Goal: Task Accomplishment & Management: Complete application form

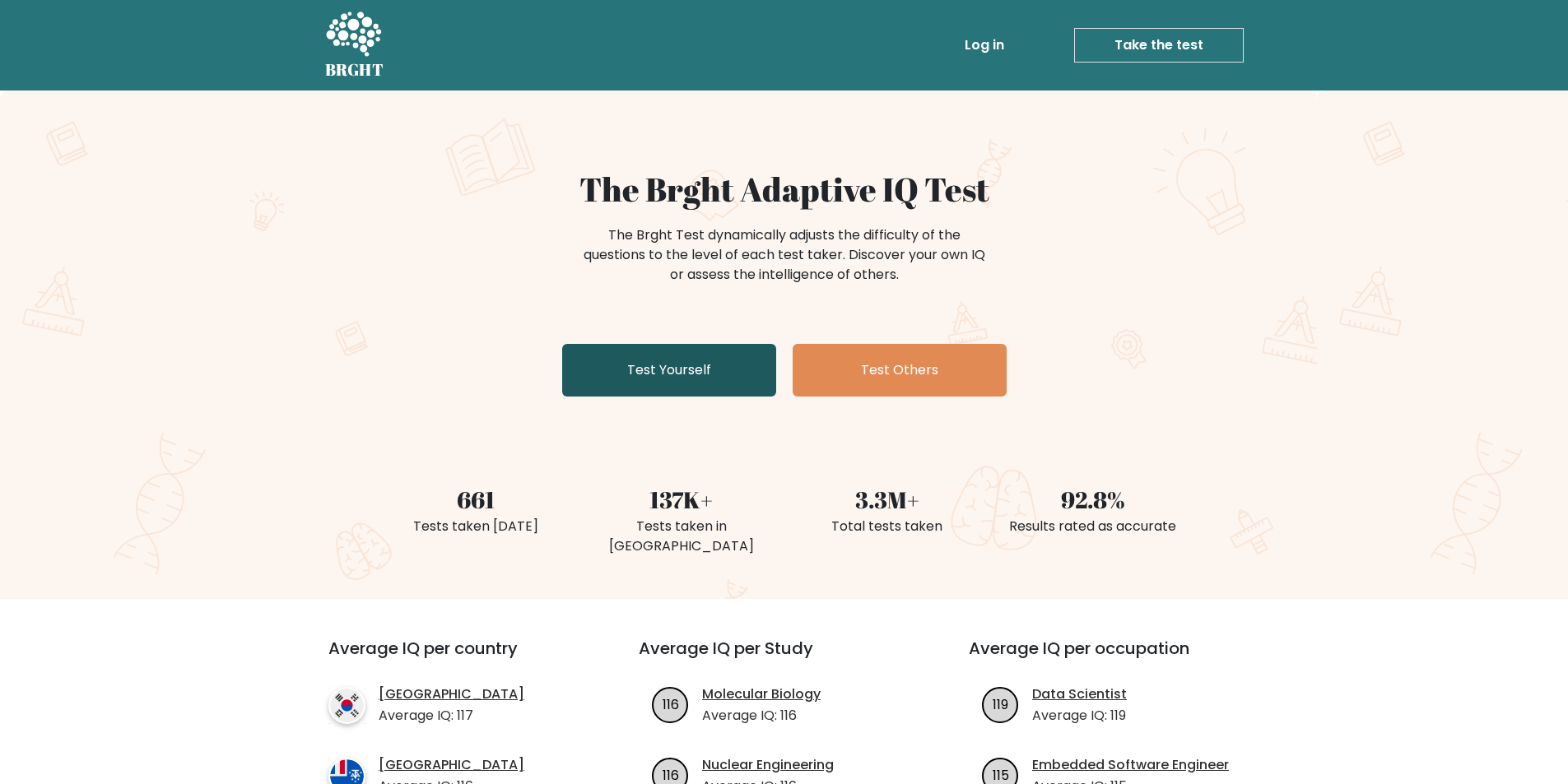
click at [702, 377] on link "Test Yourself" at bounding box center [669, 370] width 214 height 52
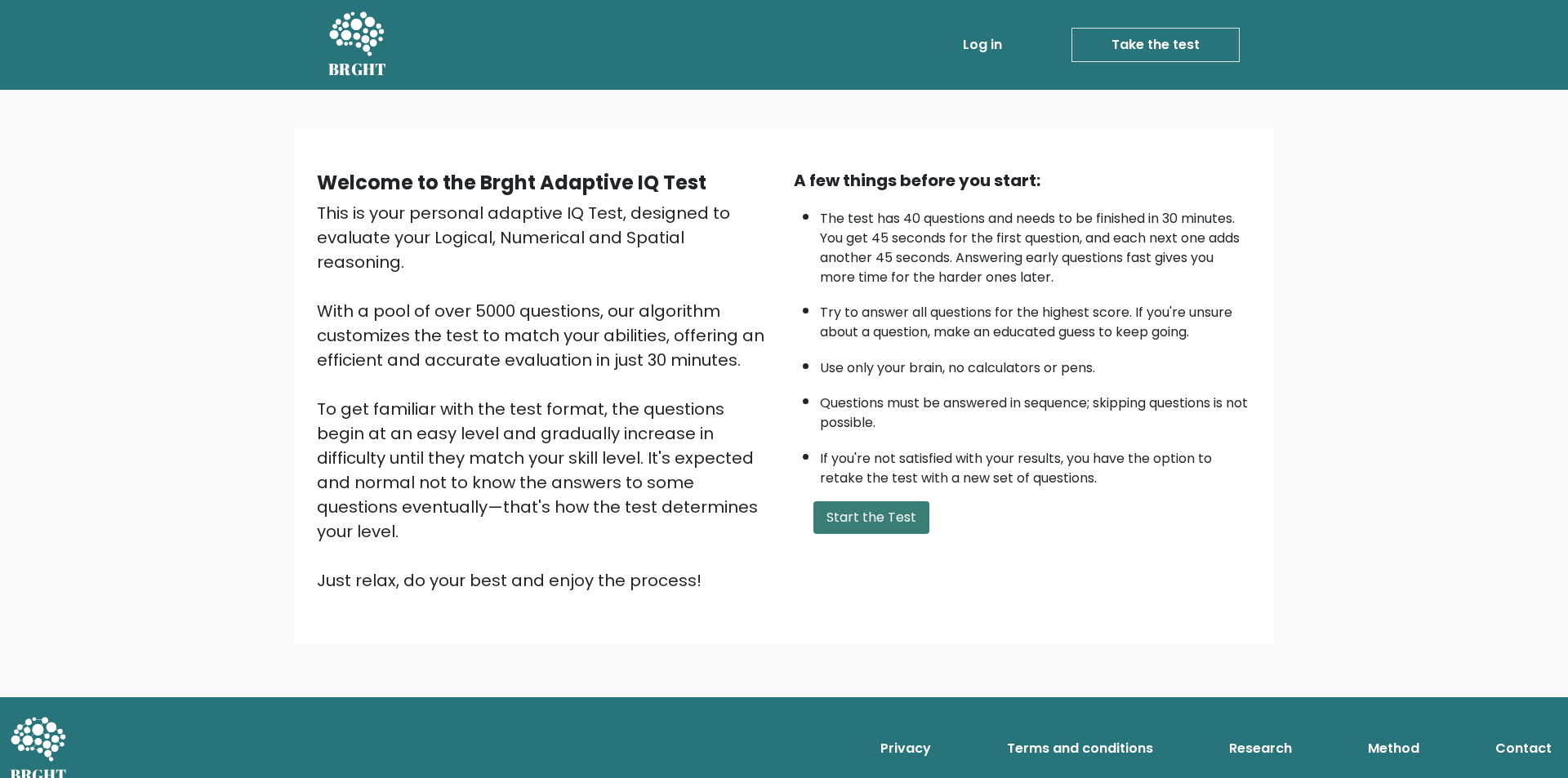
click at [875, 515] on button "Start the Test" at bounding box center [871, 518] width 116 height 33
click at [902, 522] on button "Start the Test" at bounding box center [871, 518] width 116 height 33
click at [1176, 48] on link "Take the test" at bounding box center [1156, 45] width 168 height 35
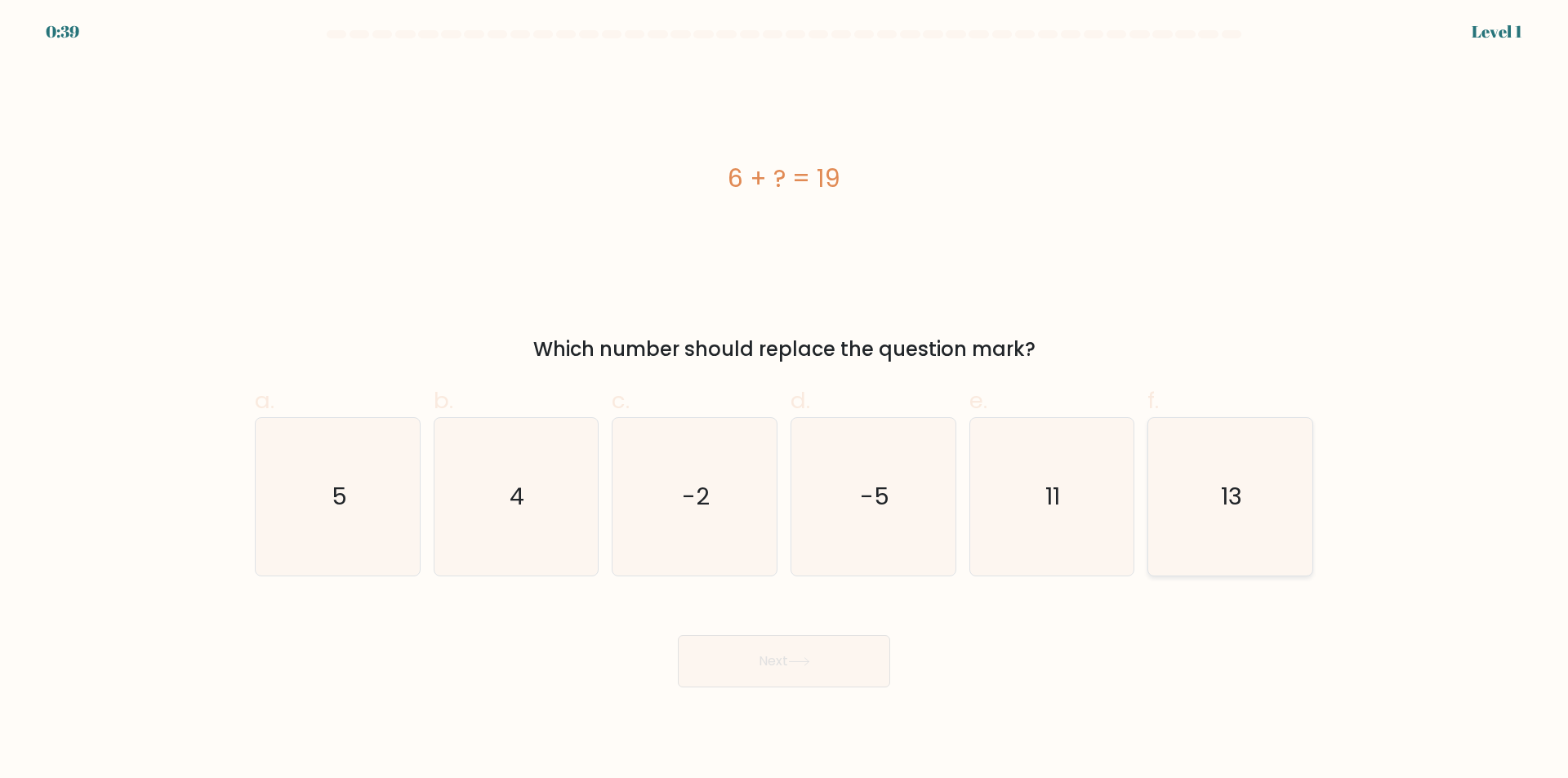
click at [1229, 507] on text "13" at bounding box center [1233, 498] width 21 height 33
click at [785, 401] on input "f. 13" at bounding box center [784, 395] width 1 height 11
radio input "true"
click at [734, 653] on button "Next" at bounding box center [784, 661] width 212 height 52
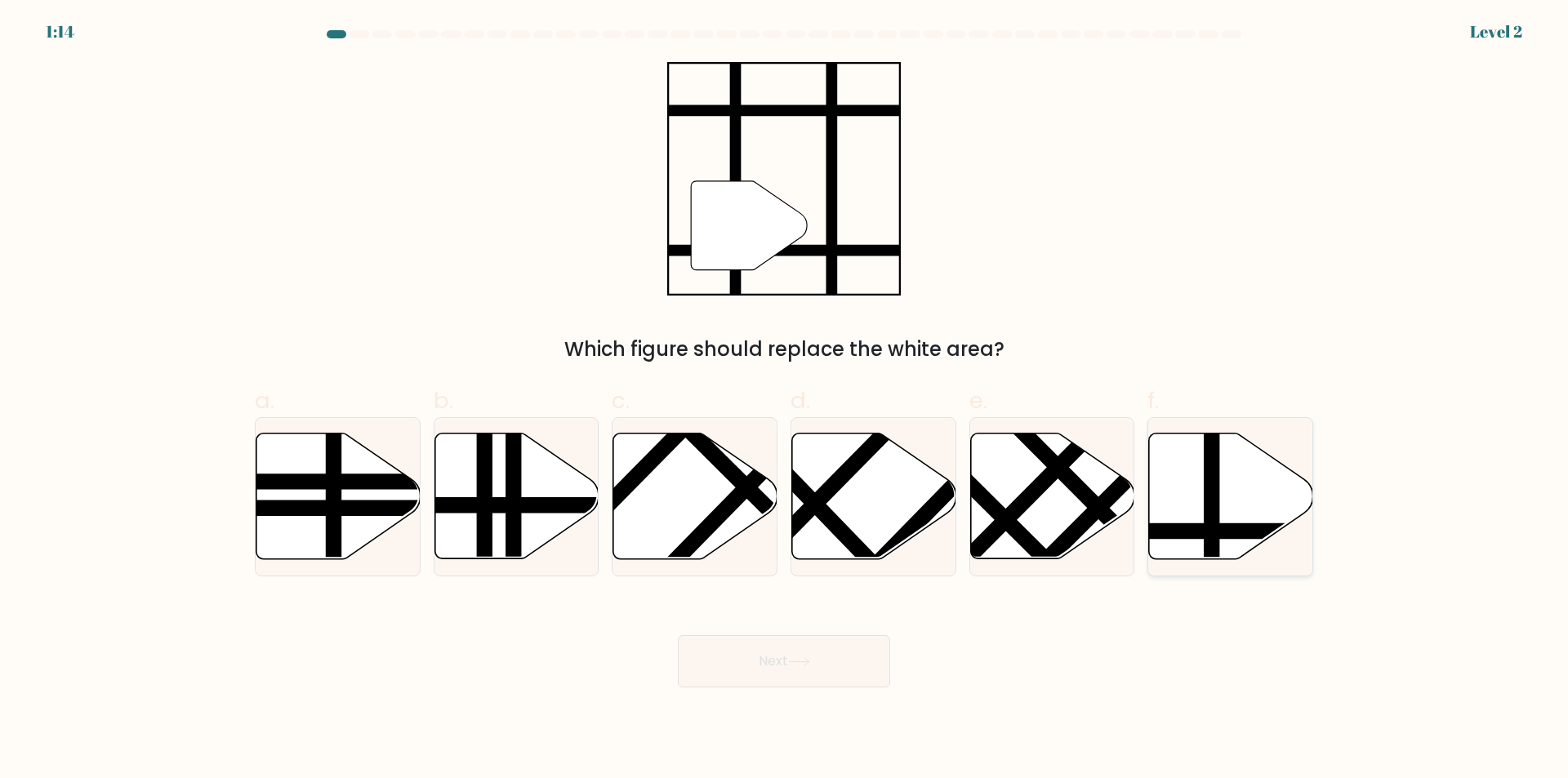
click at [1236, 521] on icon at bounding box center [1231, 496] width 164 height 126
click at [785, 401] on input "f." at bounding box center [784, 395] width 1 height 11
radio input "true"
drag, startPoint x: 832, startPoint y: 667, endPoint x: 824, endPoint y: 657, distance: 12.8
click at [829, 662] on button "Next" at bounding box center [784, 661] width 212 height 52
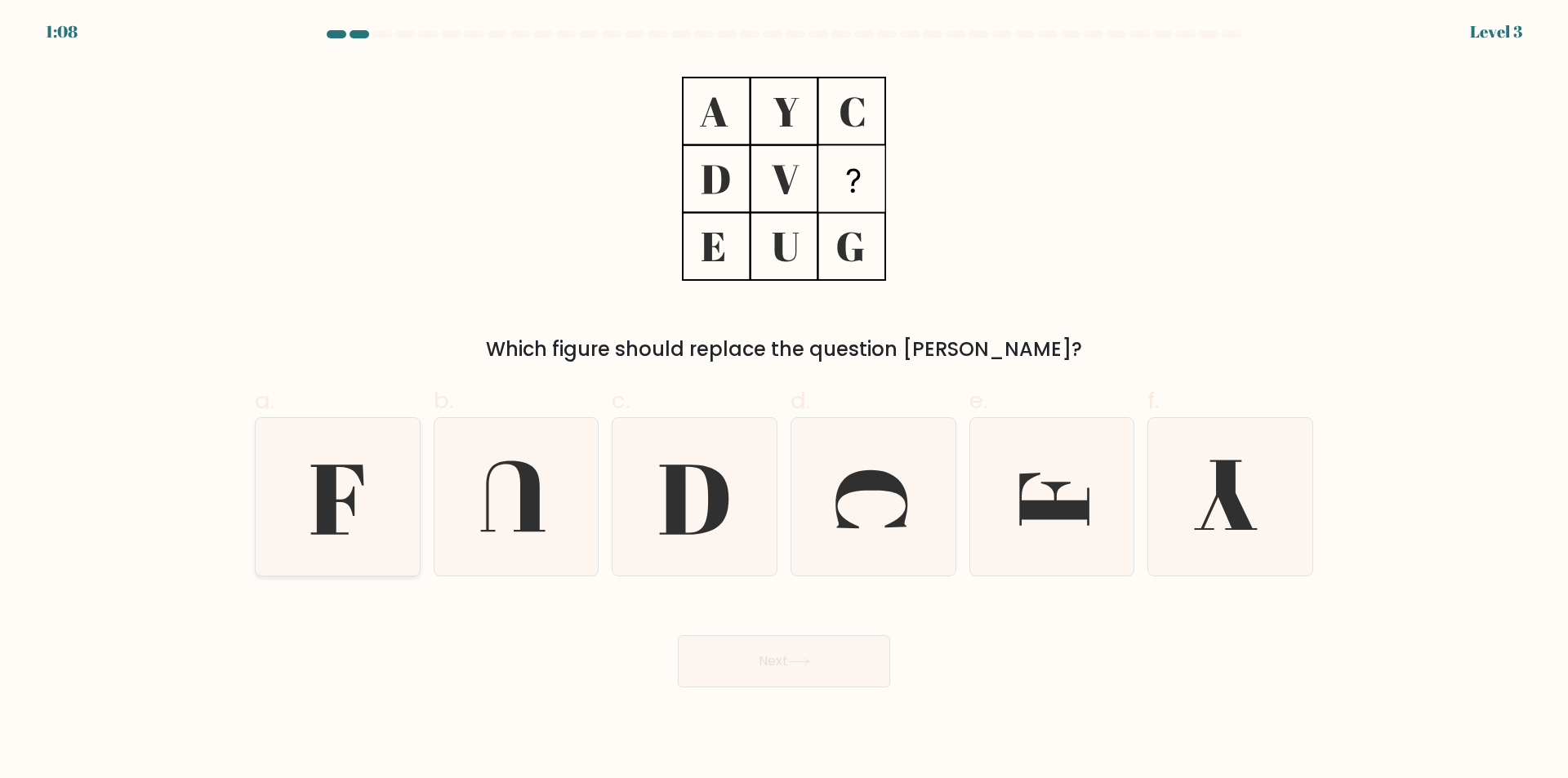
click at [393, 486] on icon at bounding box center [338, 497] width 158 height 158
click at [784, 401] on input "a." at bounding box center [784, 395] width 1 height 11
radio input "true"
click at [843, 668] on button "Next" at bounding box center [784, 661] width 212 height 52
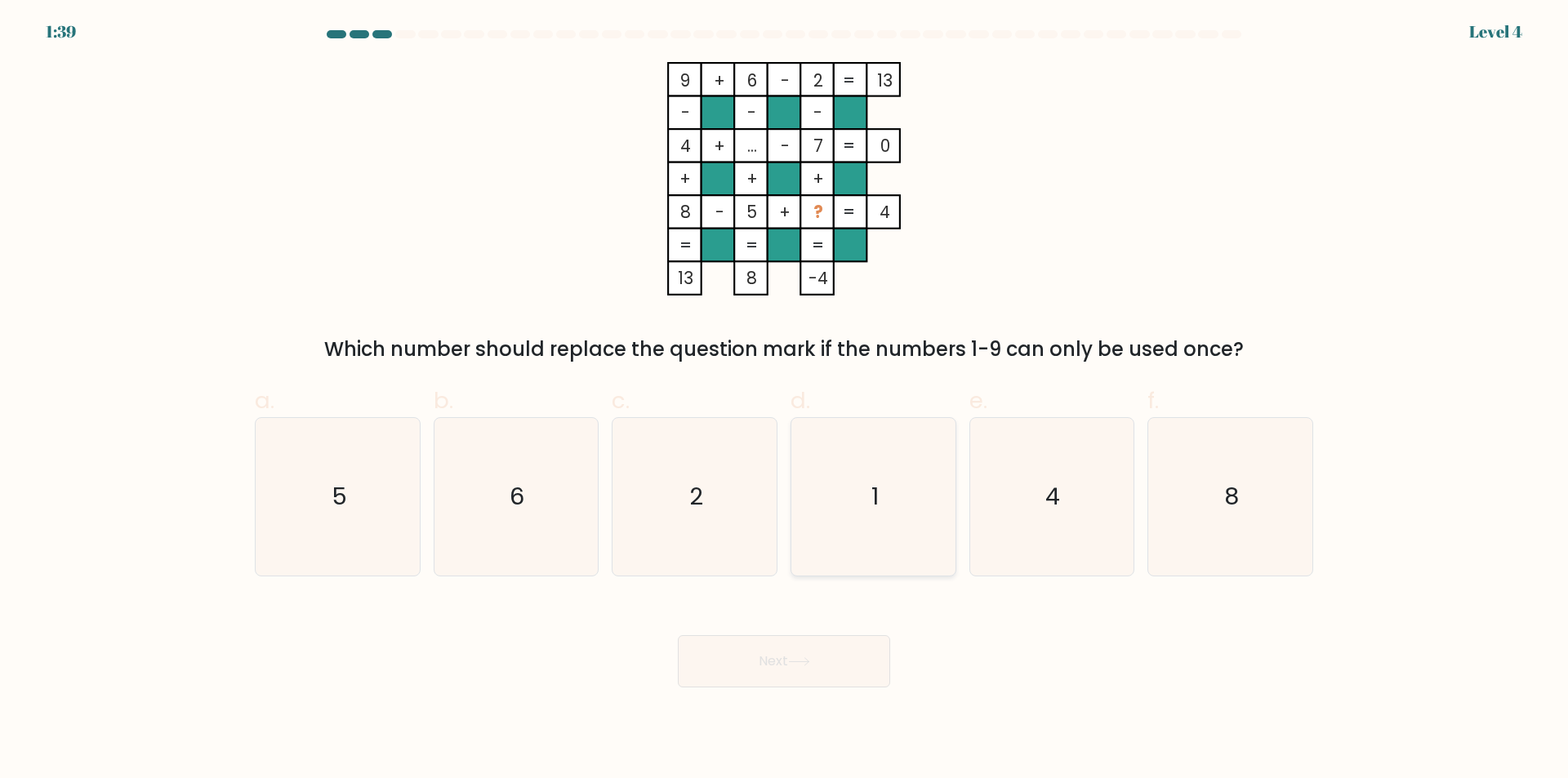
click at [872, 474] on icon "1" at bounding box center [873, 497] width 158 height 158
click at [785, 401] on input "d. 1" at bounding box center [784, 395] width 1 height 11
radio input "true"
click at [833, 669] on button "Next" at bounding box center [784, 661] width 212 height 52
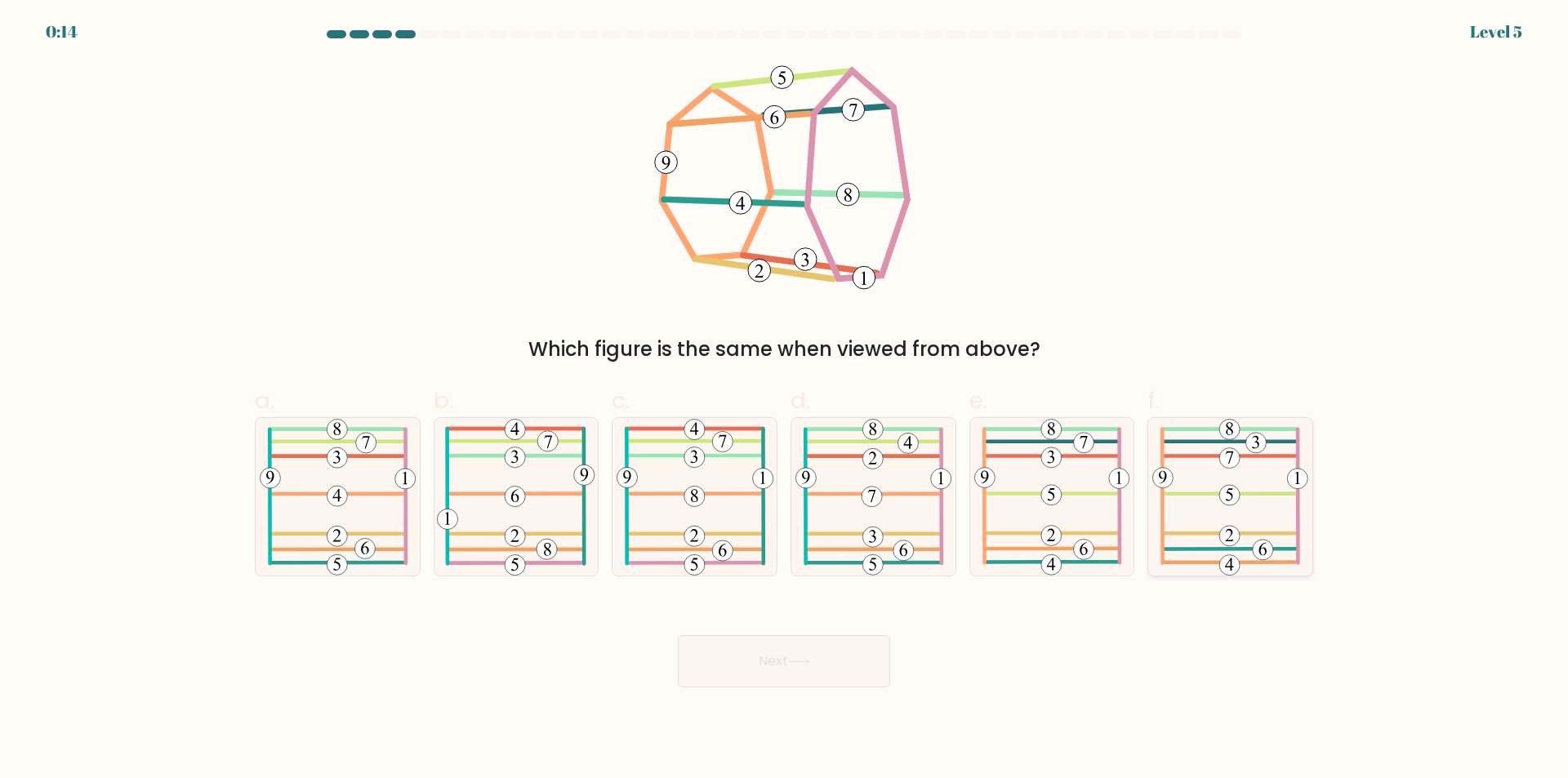
click at [1235, 466] on 815 at bounding box center [1229, 458] width 20 height 20
click at [785, 401] on input "f." at bounding box center [784, 395] width 1 height 11
radio input "true"
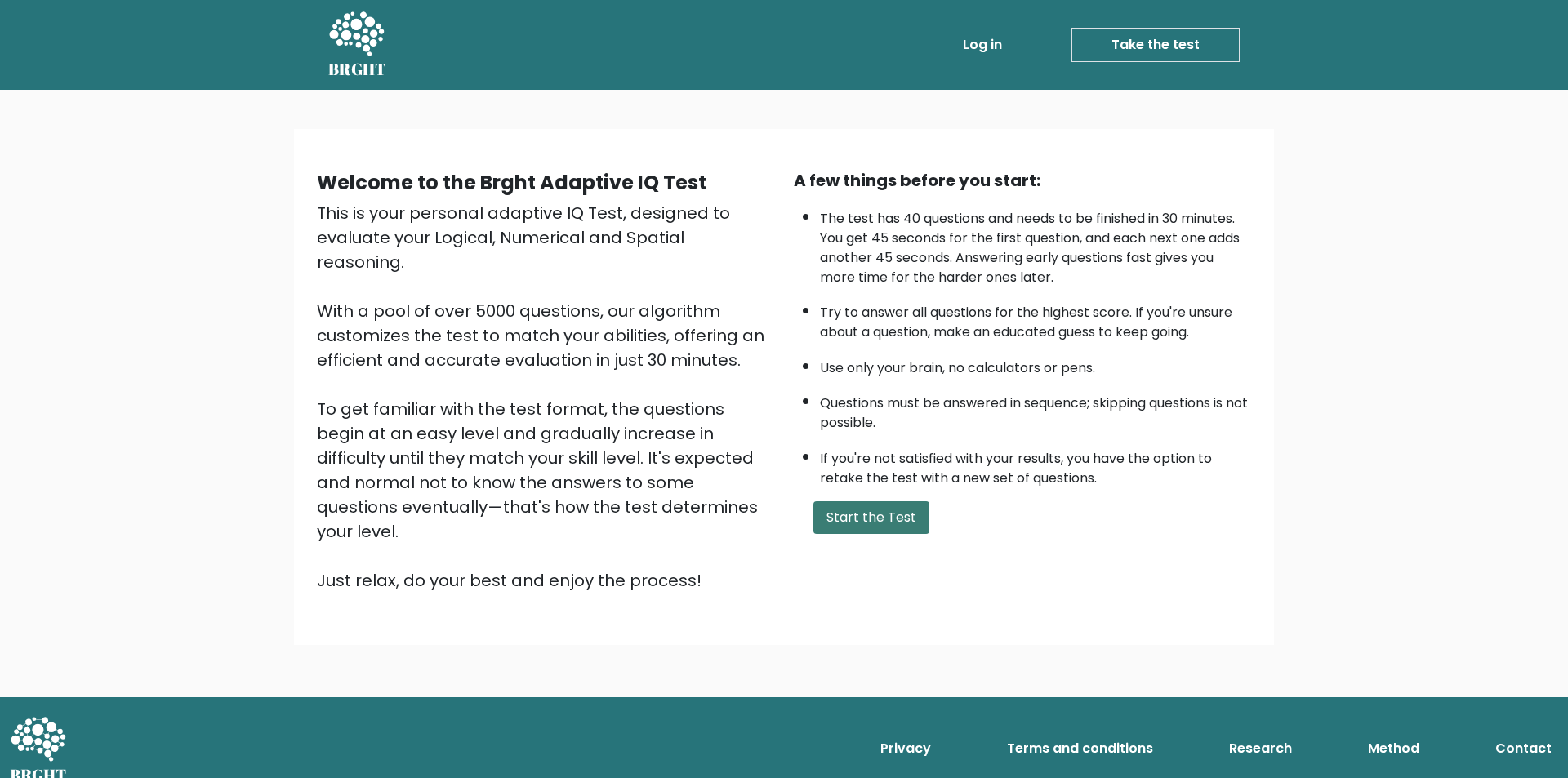
click at [866, 516] on button "Start the Test" at bounding box center [871, 518] width 116 height 33
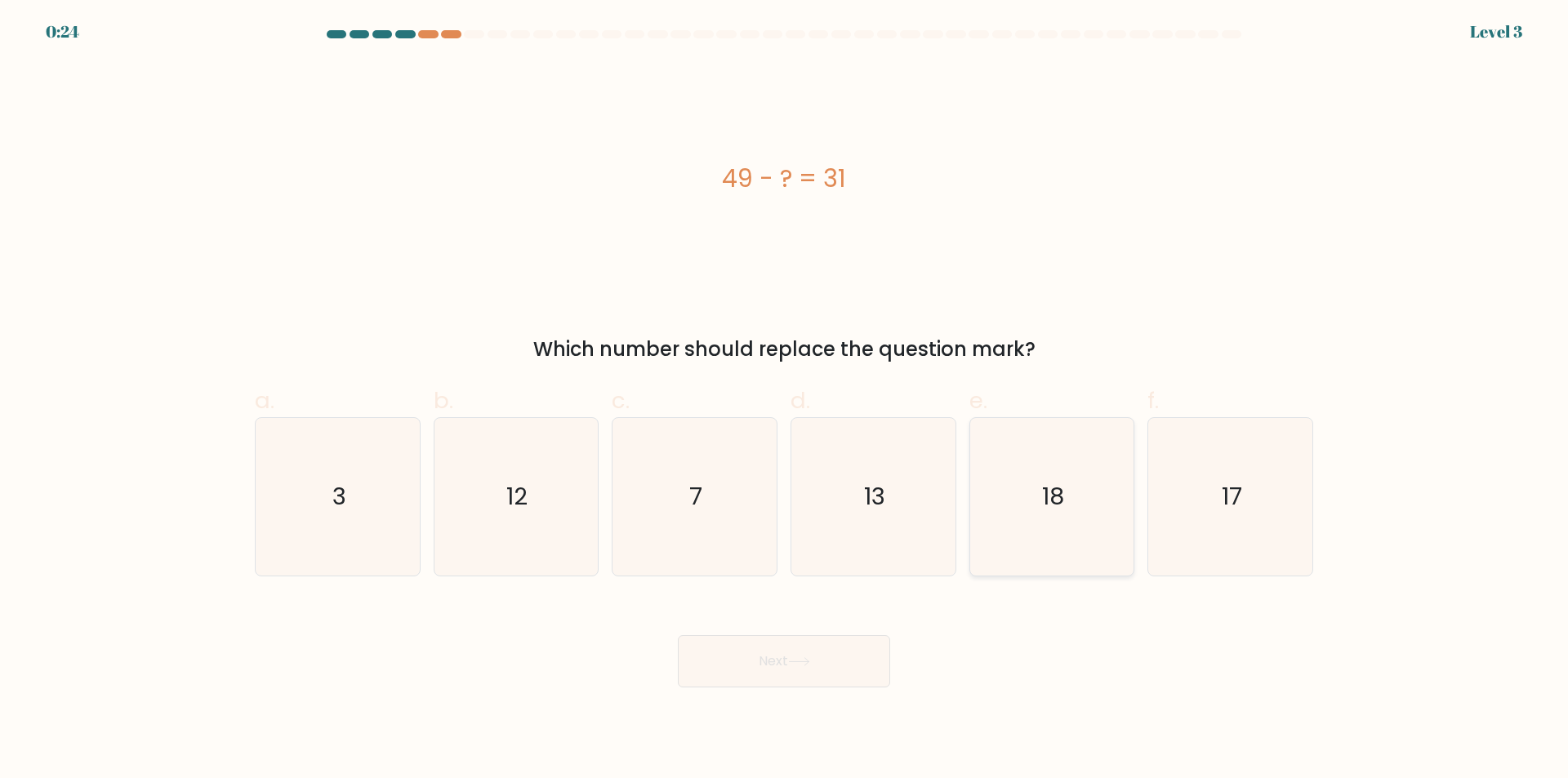
click at [1052, 496] on text "18" at bounding box center [1053, 498] width 22 height 33
click at [785, 401] on input "e. 18" at bounding box center [784, 395] width 1 height 11
radio input "true"
click at [809, 665] on icon at bounding box center [798, 661] width 22 height 9
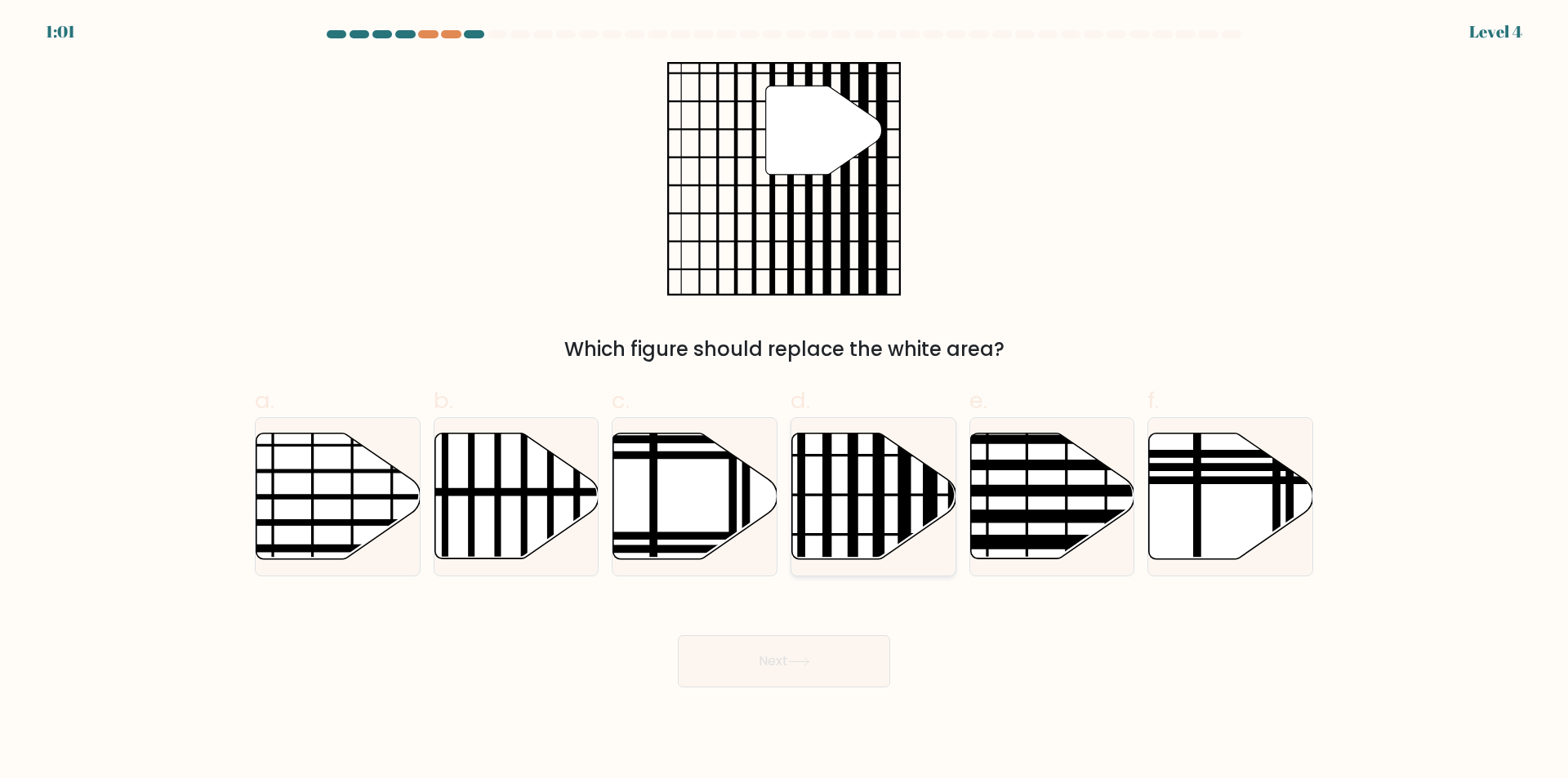
click at [879, 476] on line at bounding box center [879, 566] width 0 height 330
click at [785, 401] on input "d." at bounding box center [784, 395] width 1 height 11
radio input "true"
click at [846, 667] on button "Next" at bounding box center [784, 661] width 212 height 52
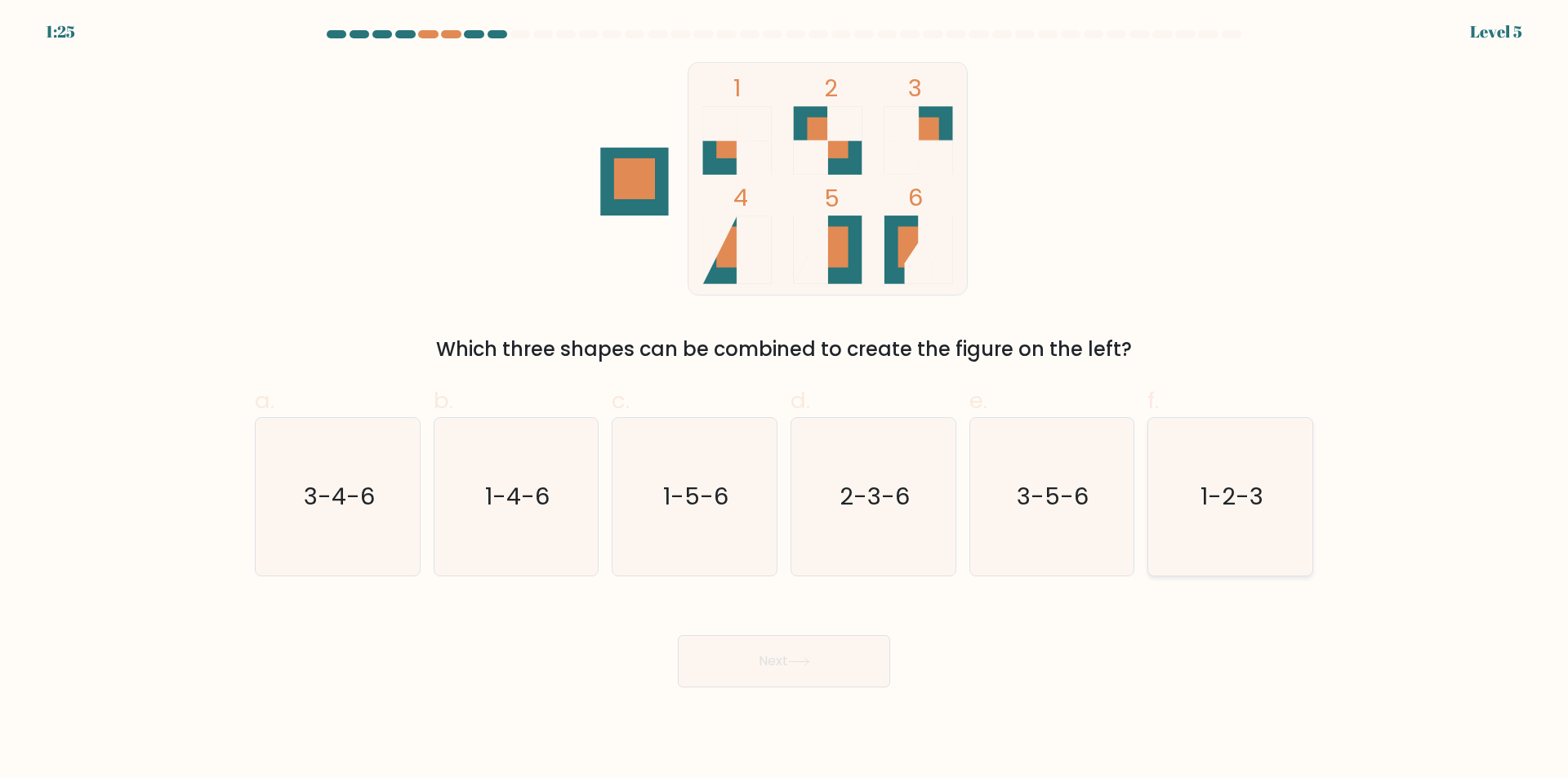
click at [1206, 516] on icon "1-2-3" at bounding box center [1231, 497] width 158 height 158
click at [785, 401] on input "f. 1-2-3" at bounding box center [784, 395] width 1 height 11
radio input "true"
click at [863, 659] on button "Next" at bounding box center [784, 661] width 212 height 52
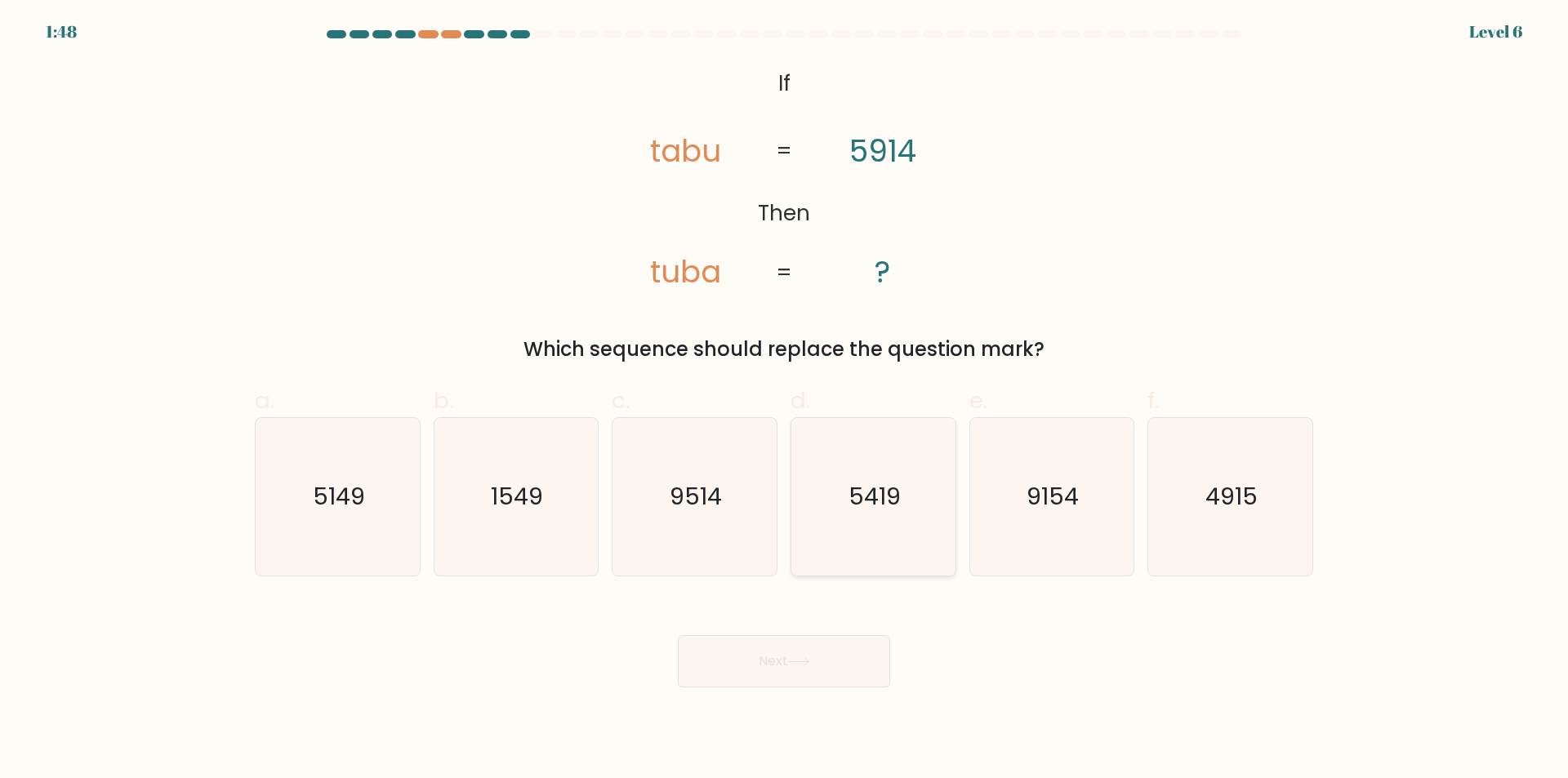
click at [884, 504] on text "5419" at bounding box center [874, 498] width 52 height 33
click at [785, 401] on input "d. 5419" at bounding box center [784, 395] width 1 height 11
radio input "true"
click at [800, 669] on button "Next" at bounding box center [784, 661] width 212 height 52
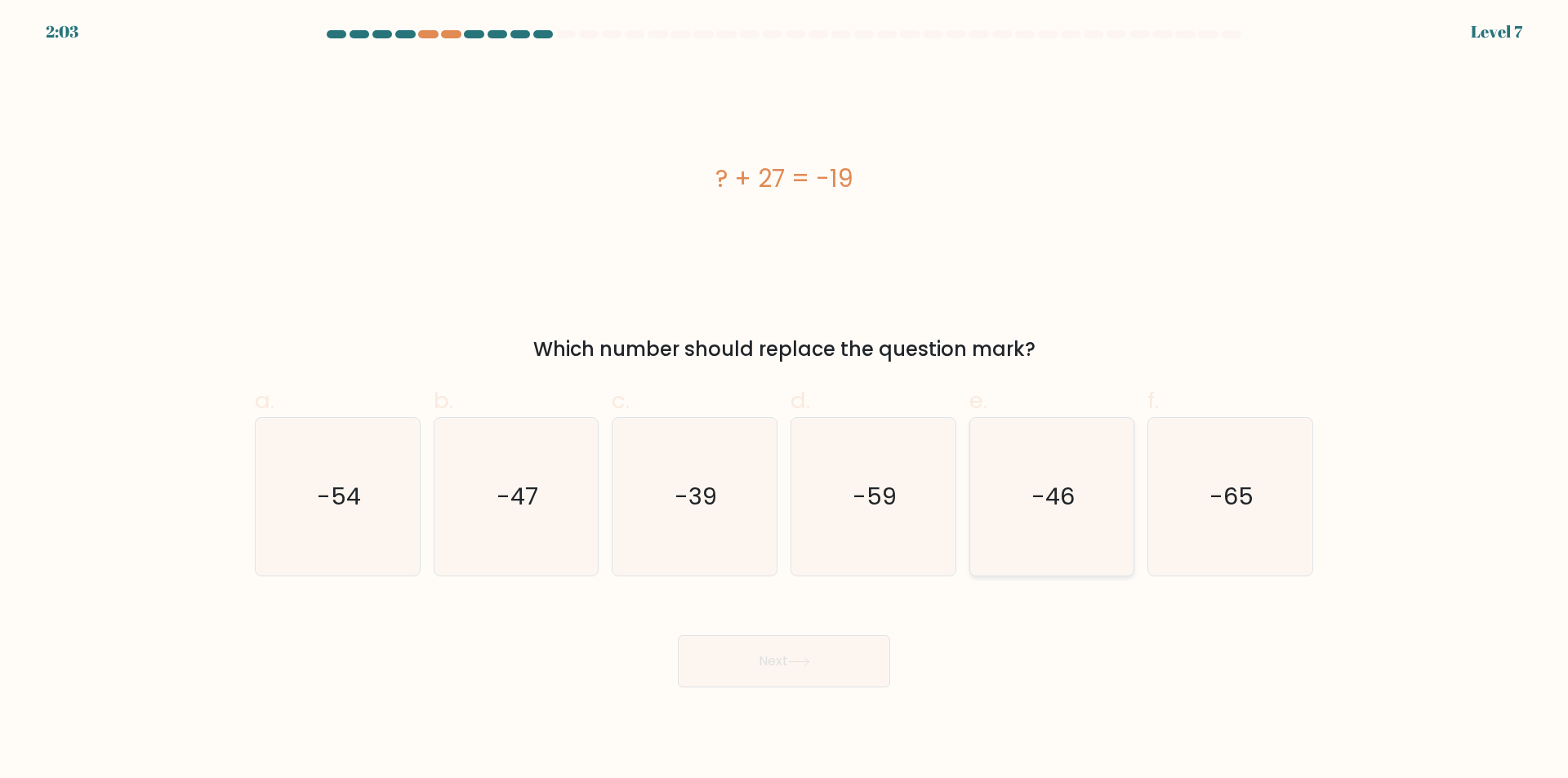
click at [1058, 494] on text "-46" at bounding box center [1053, 498] width 43 height 33
click at [785, 401] on input "e. -46" at bounding box center [784, 395] width 1 height 11
radio input "true"
click at [841, 665] on button "Next" at bounding box center [784, 661] width 212 height 52
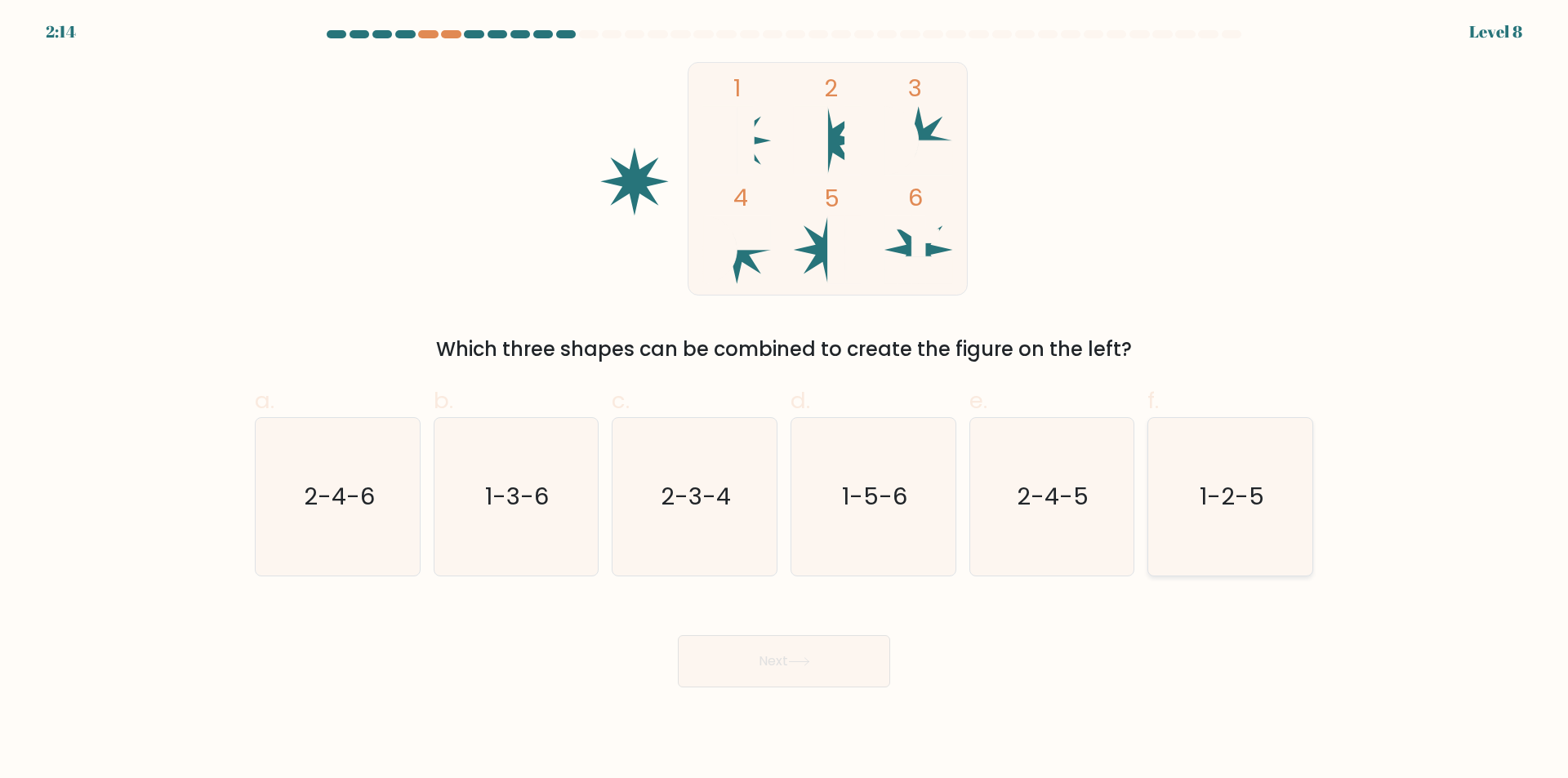
click at [1198, 504] on icon "1-2-5" at bounding box center [1231, 497] width 158 height 158
click at [785, 401] on input "f. 1-2-5" at bounding box center [784, 395] width 1 height 11
radio input "true"
click at [771, 663] on button "Next" at bounding box center [784, 661] width 212 height 52
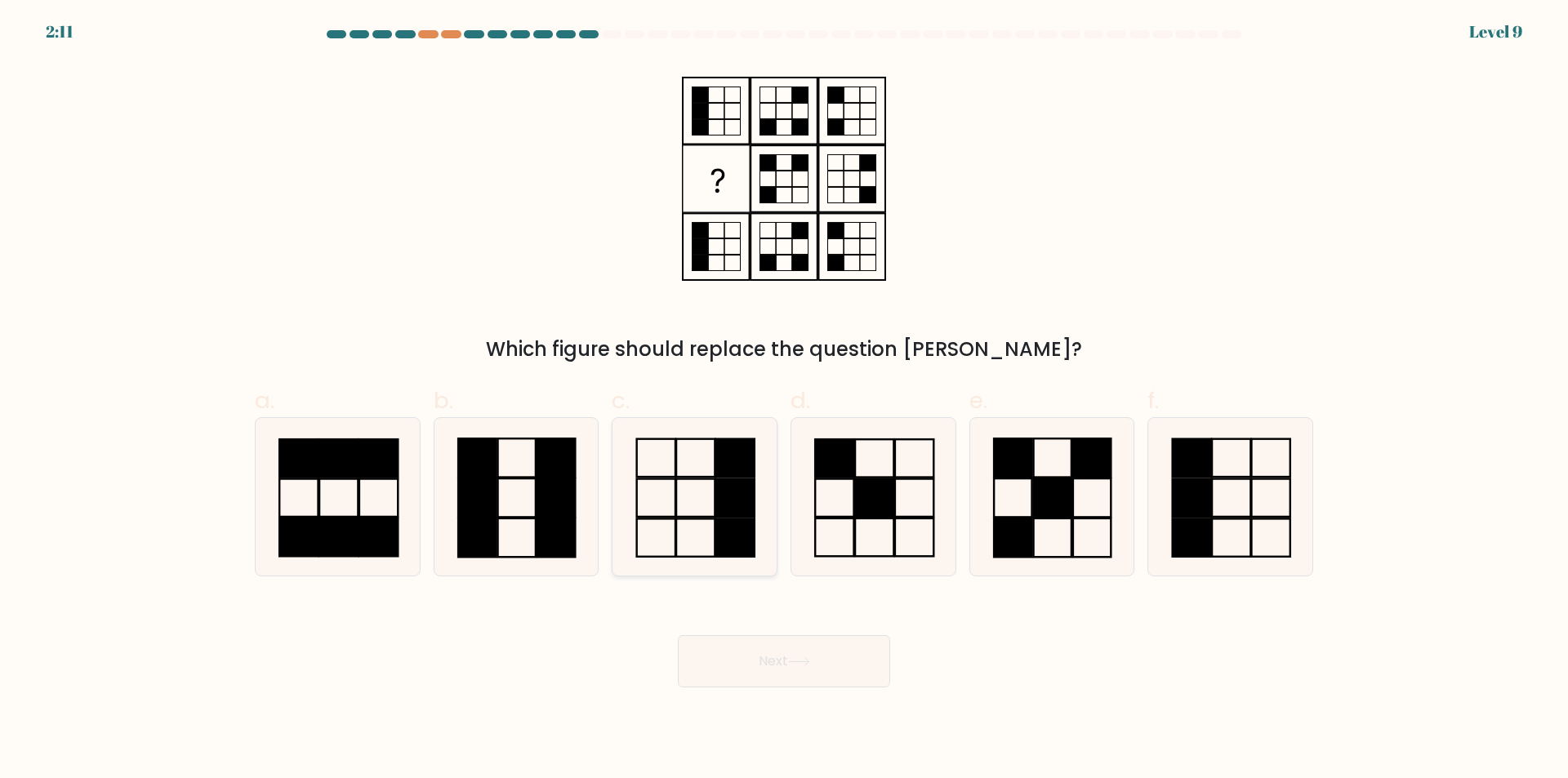
click at [711, 476] on icon at bounding box center [695, 497] width 158 height 158
click at [784, 401] on input "c." at bounding box center [784, 395] width 1 height 11
radio input "true"
click at [766, 665] on button "Next" at bounding box center [784, 661] width 212 height 52
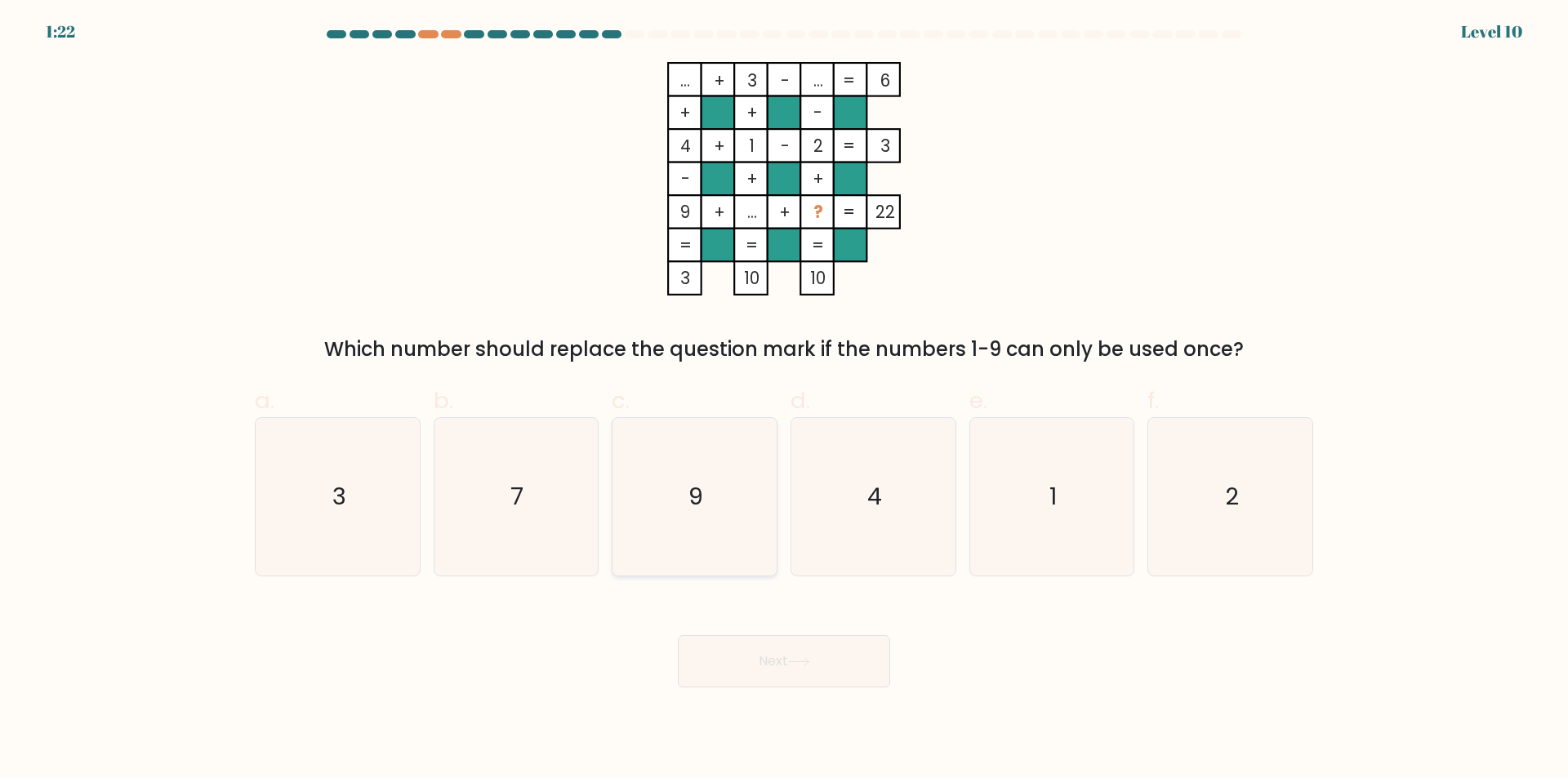
click at [732, 510] on icon "9" at bounding box center [695, 497] width 158 height 158
click at [784, 401] on input "c. 9" at bounding box center [784, 395] width 1 height 11
radio input "true"
click at [876, 508] on text "4" at bounding box center [874, 498] width 14 height 33
click at [785, 401] on input "d. 4" at bounding box center [784, 395] width 1 height 11
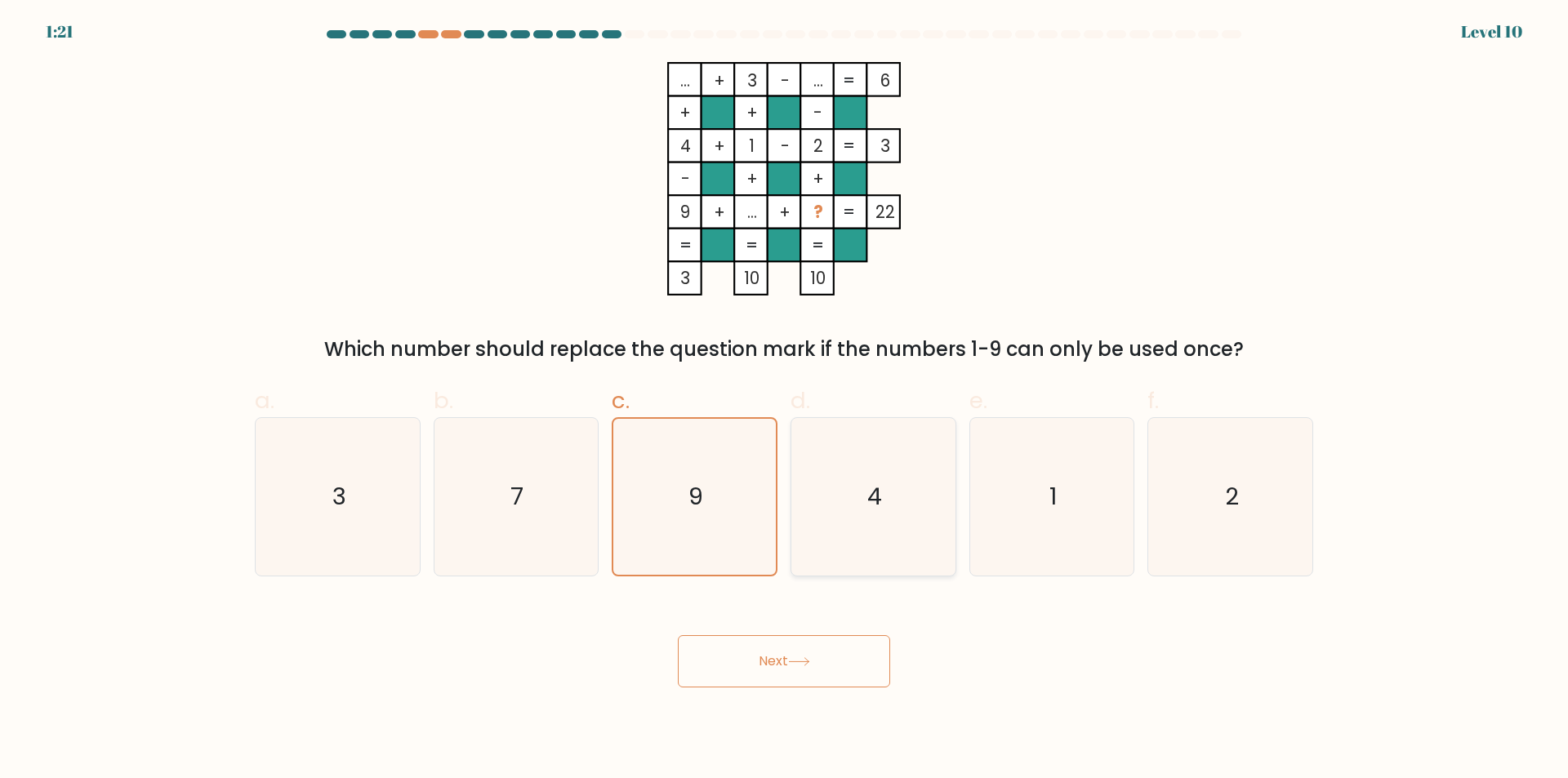
radio input "true"
click at [694, 499] on text "9" at bounding box center [697, 498] width 14 height 33
click at [784, 401] on input "c. 9" at bounding box center [784, 395] width 1 height 11
radio input "true"
click at [859, 500] on icon "4" at bounding box center [873, 497] width 158 height 158
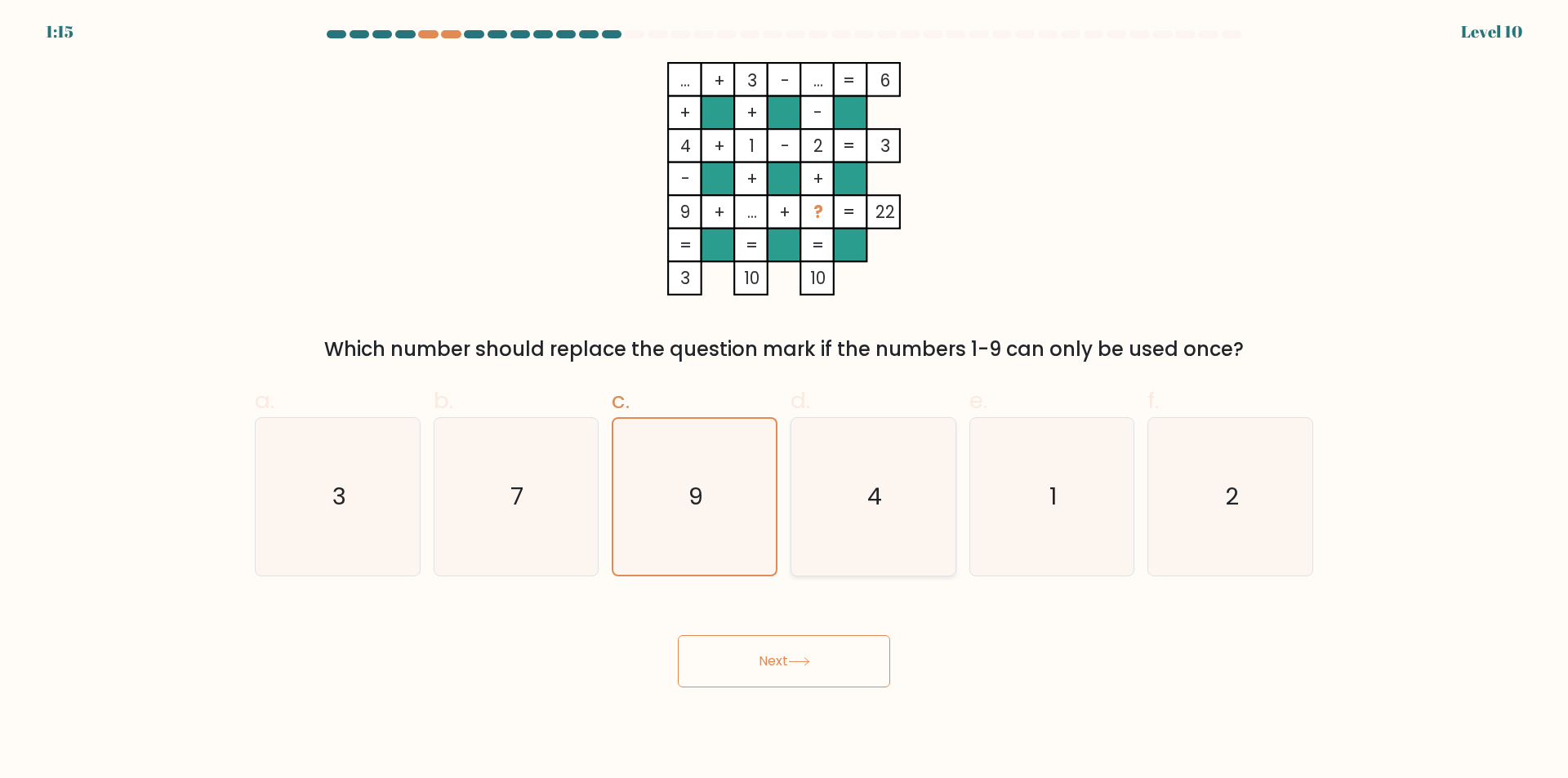
click at [785, 401] on input "d. 4" at bounding box center [784, 395] width 1 height 11
radio input "true"
click at [363, 510] on icon "3" at bounding box center [338, 497] width 158 height 158
click at [784, 401] on input "a. 3" at bounding box center [784, 395] width 1 height 11
radio input "true"
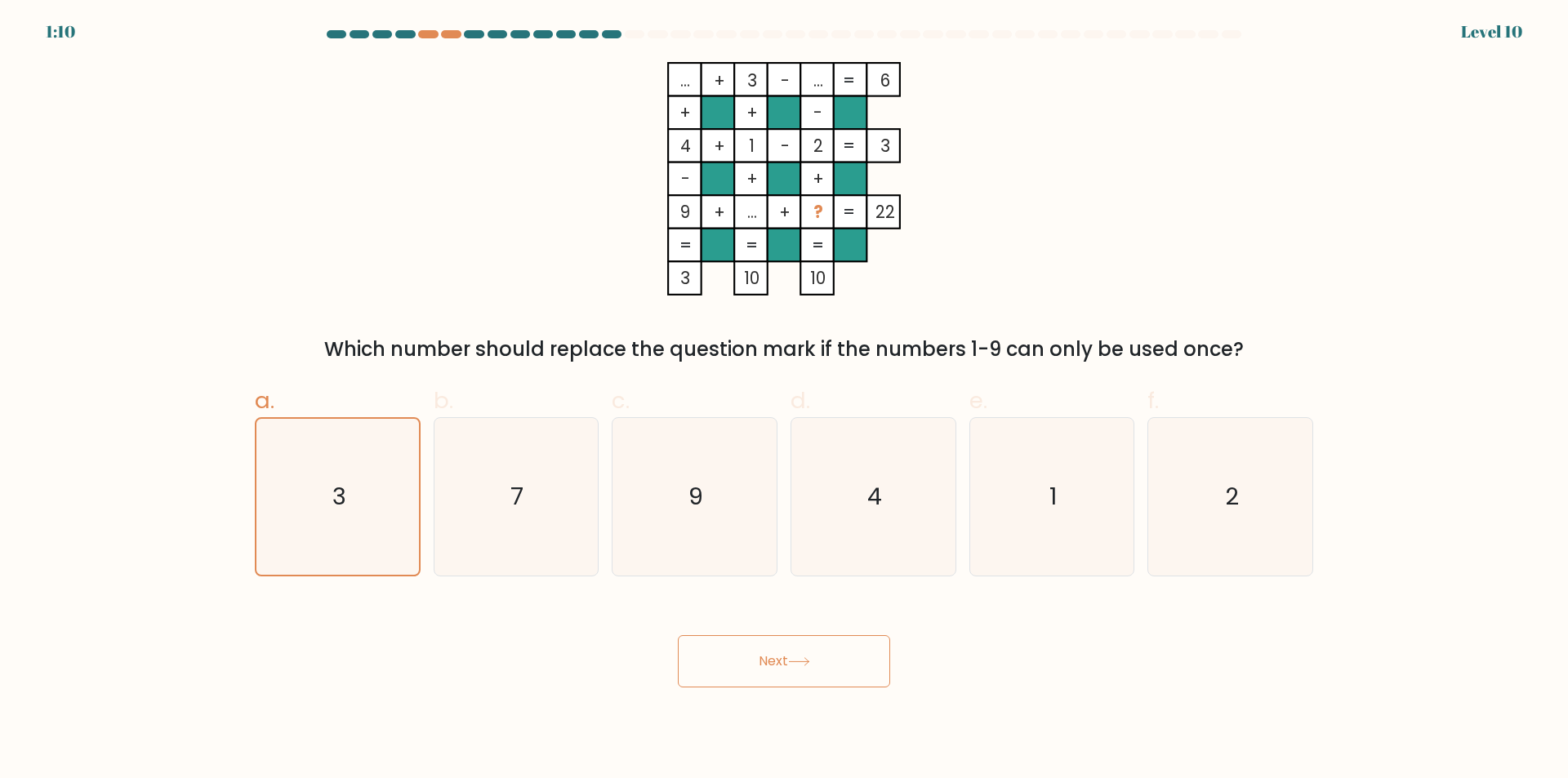
click at [774, 669] on button "Next" at bounding box center [784, 661] width 212 height 52
